Goal: Task Accomplishment & Management: Manage account settings

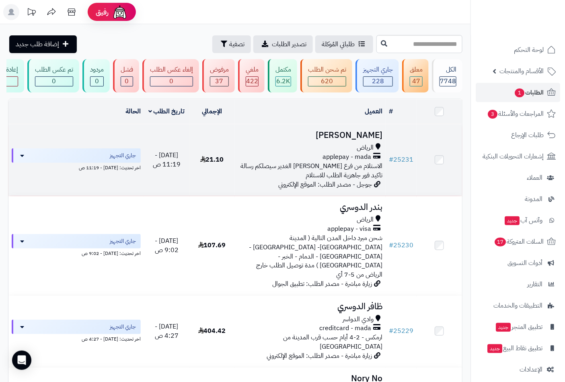
click at [339, 160] on span "applepay - mada" at bounding box center [346, 156] width 49 height 9
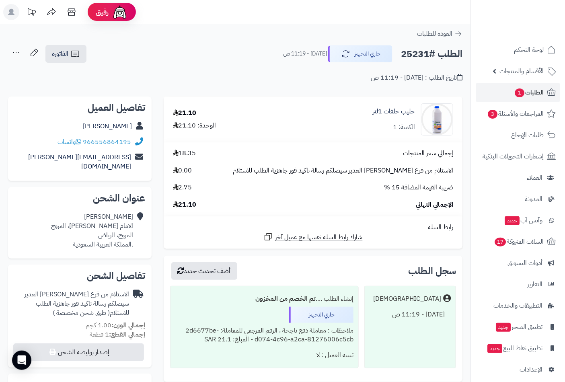
click at [68, 65] on div "تاريخ الطلب : [DATE] - 11:19 ص" at bounding box center [235, 73] width 454 height 19
click at [60, 61] on link "الفاتورة" at bounding box center [65, 54] width 41 height 18
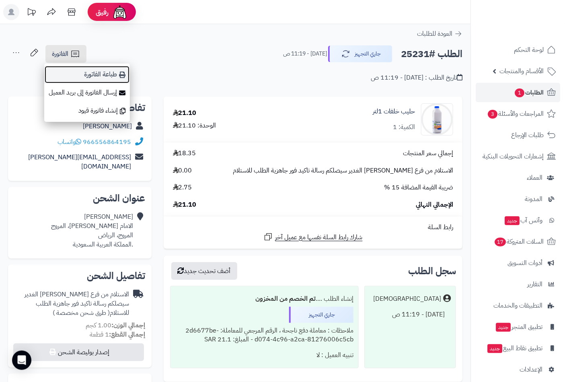
click at [109, 75] on link "طباعة الفاتورة" at bounding box center [87, 75] width 86 height 18
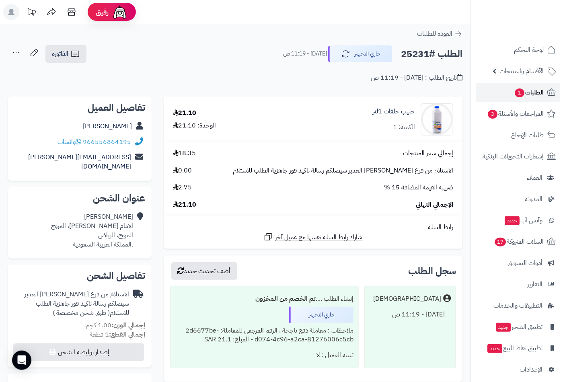
click at [526, 90] on span "الطلبات 1" at bounding box center [529, 92] width 30 height 11
